Goal: Information Seeking & Learning: Learn about a topic

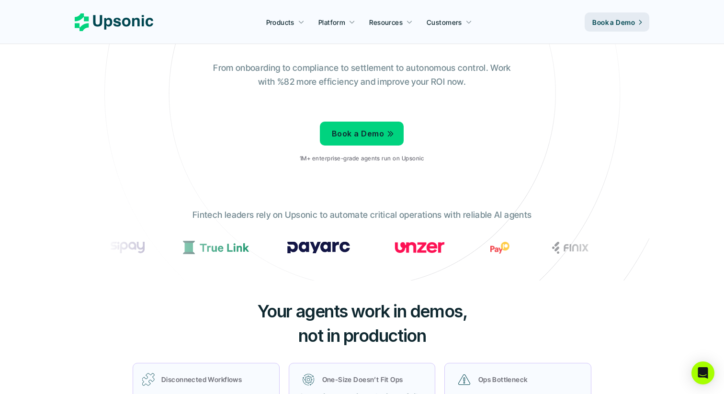
scroll to position [111, 0]
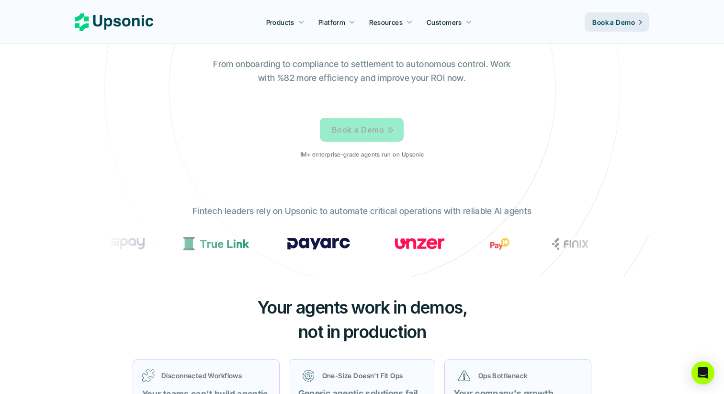
click at [378, 134] on p "Book a Demo" at bounding box center [358, 130] width 52 height 14
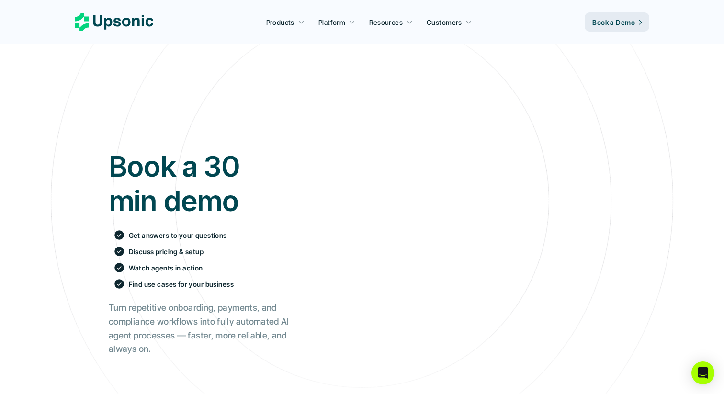
click at [136, 24] on icon at bounding box center [114, 22] width 79 height 18
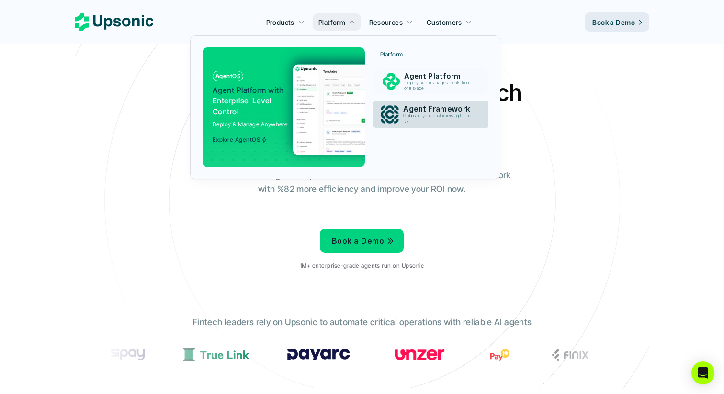
click at [411, 89] on p "Deploy and manage agents from one place" at bounding box center [440, 85] width 70 height 11
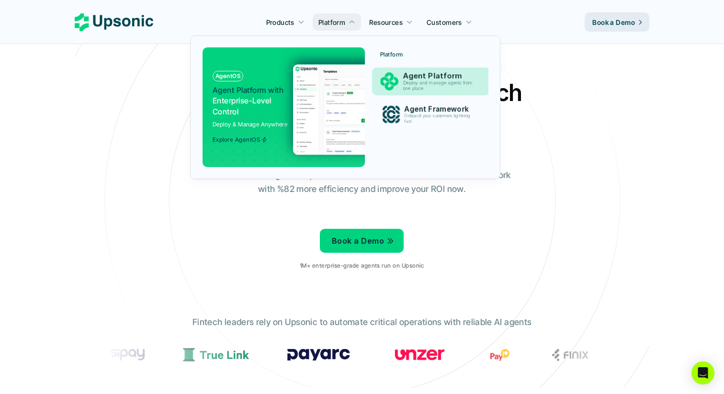
click at [417, 72] on p "Agent Platform" at bounding box center [440, 76] width 74 height 9
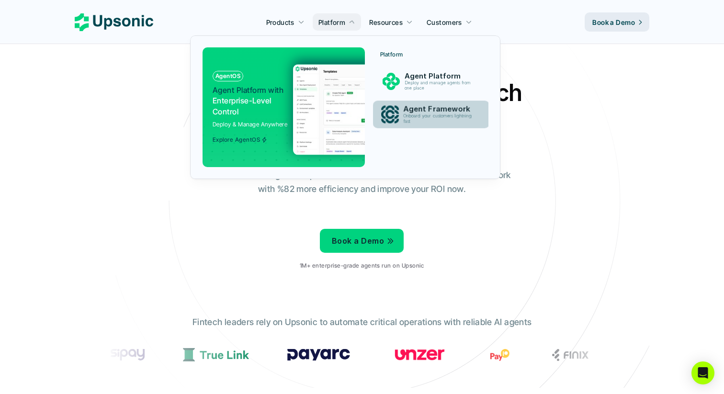
click at [424, 120] on p "Onboard your customers lightning fast" at bounding box center [440, 119] width 72 height 11
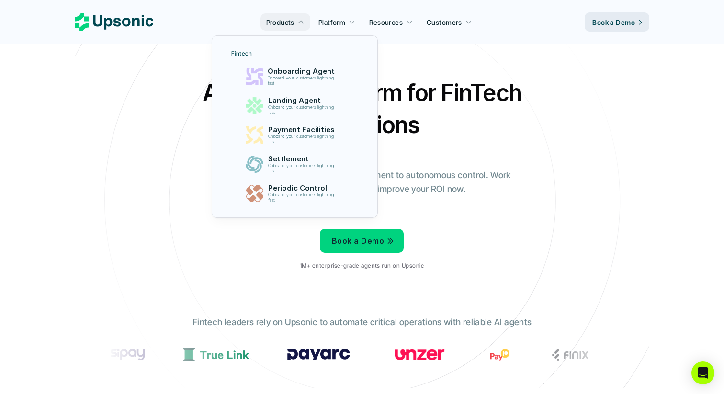
click at [294, 67] on p "Onboarding Agent" at bounding box center [303, 71] width 71 height 9
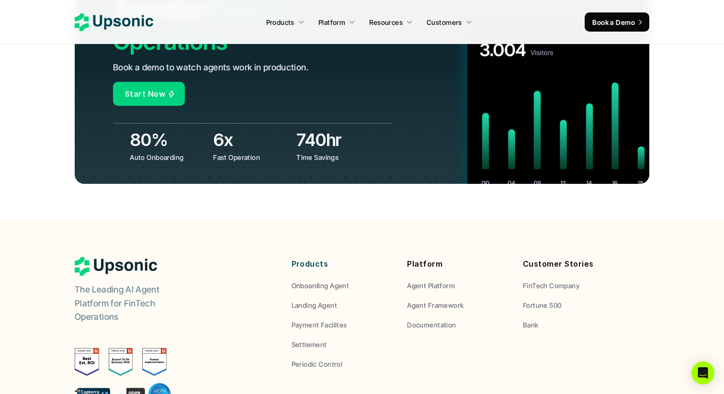
scroll to position [3726, 0]
